Goal: Use online tool/utility: Use online tool/utility

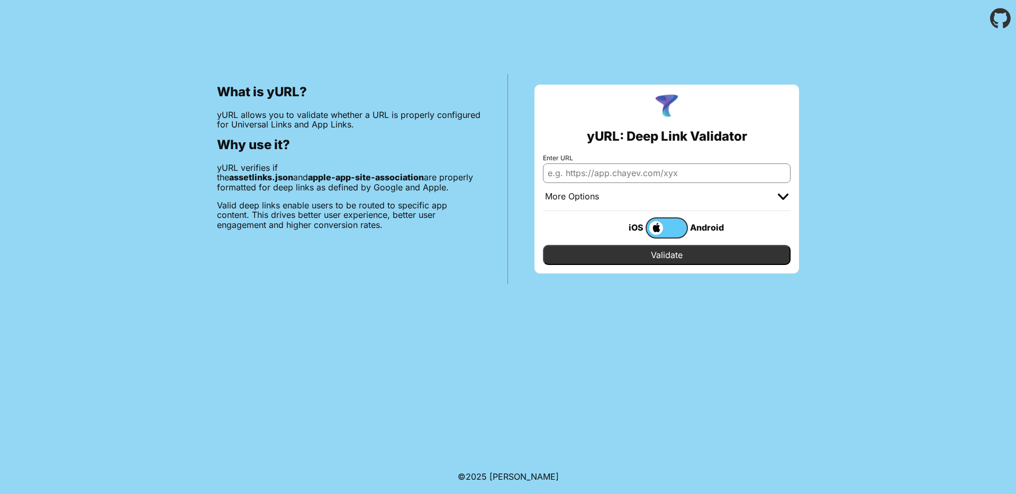
click at [659, 168] on input "Enter URL" at bounding box center [667, 173] width 248 height 19
paste input "lumiq.app.link"
type input "[DOMAIN_NAME]/quizzes"
click at [676, 250] on input "Validate" at bounding box center [667, 255] width 248 height 20
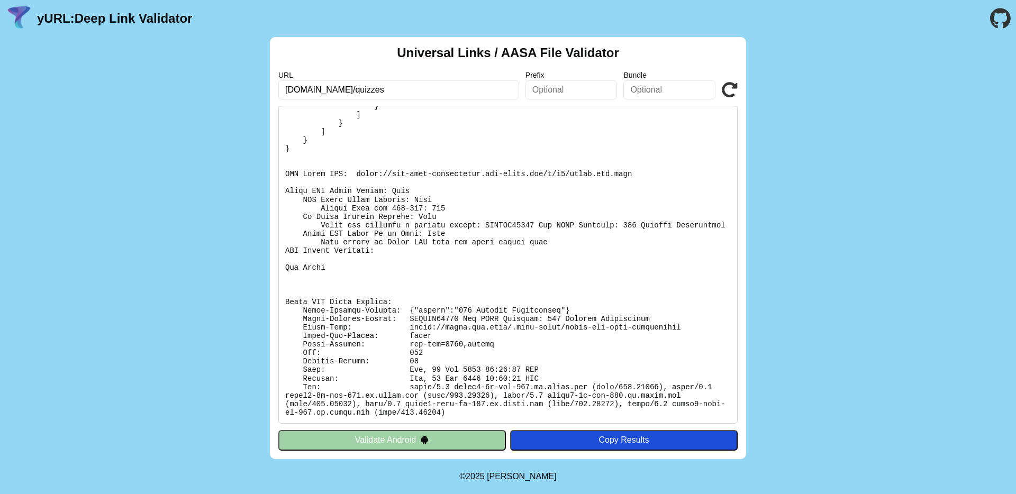
scroll to position [828, 0]
click at [723, 93] on icon at bounding box center [730, 90] width 16 height 16
drag, startPoint x: 639, startPoint y: 170, endPoint x: 357, endPoint y: 174, distance: 282.1
click at [357, 174] on pre at bounding box center [507, 265] width 459 height 318
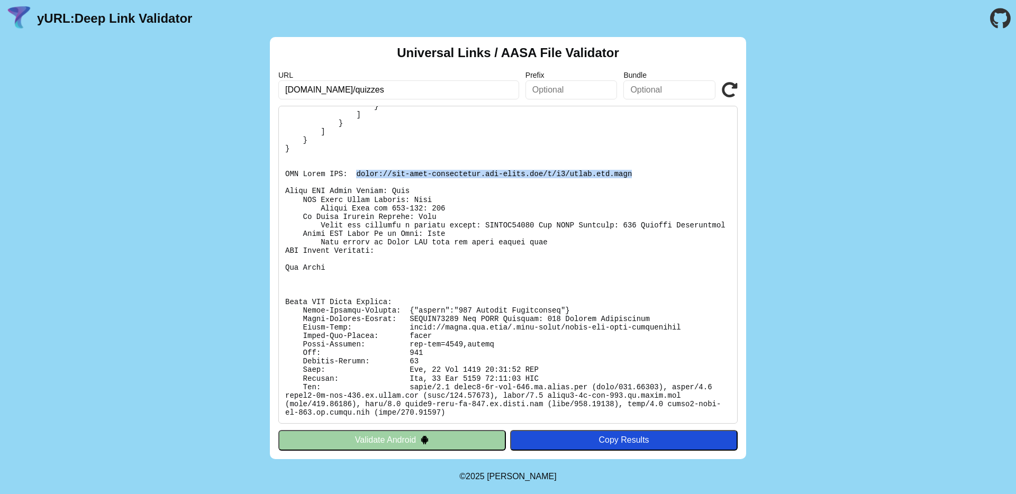
copy pre "[URL][DOMAIN_NAME][DOMAIN_NAME]"
